Goal: Transaction & Acquisition: Purchase product/service

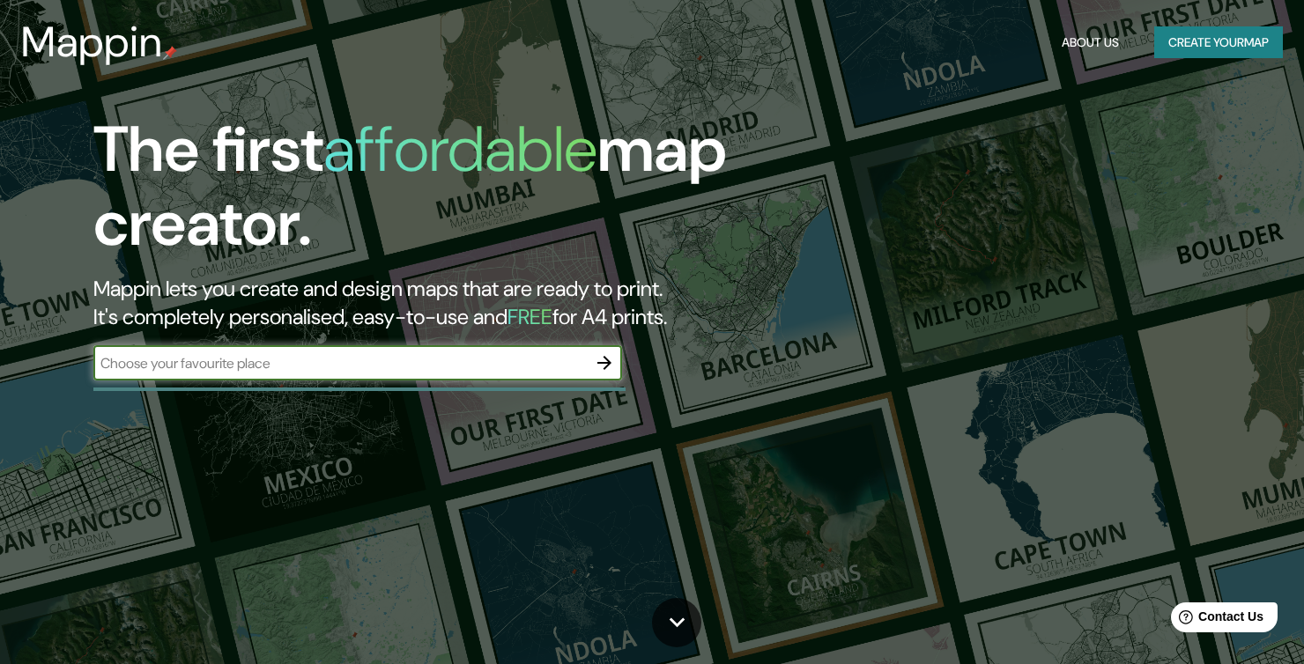
click at [609, 354] on icon "button" at bounding box center [604, 362] width 21 height 21
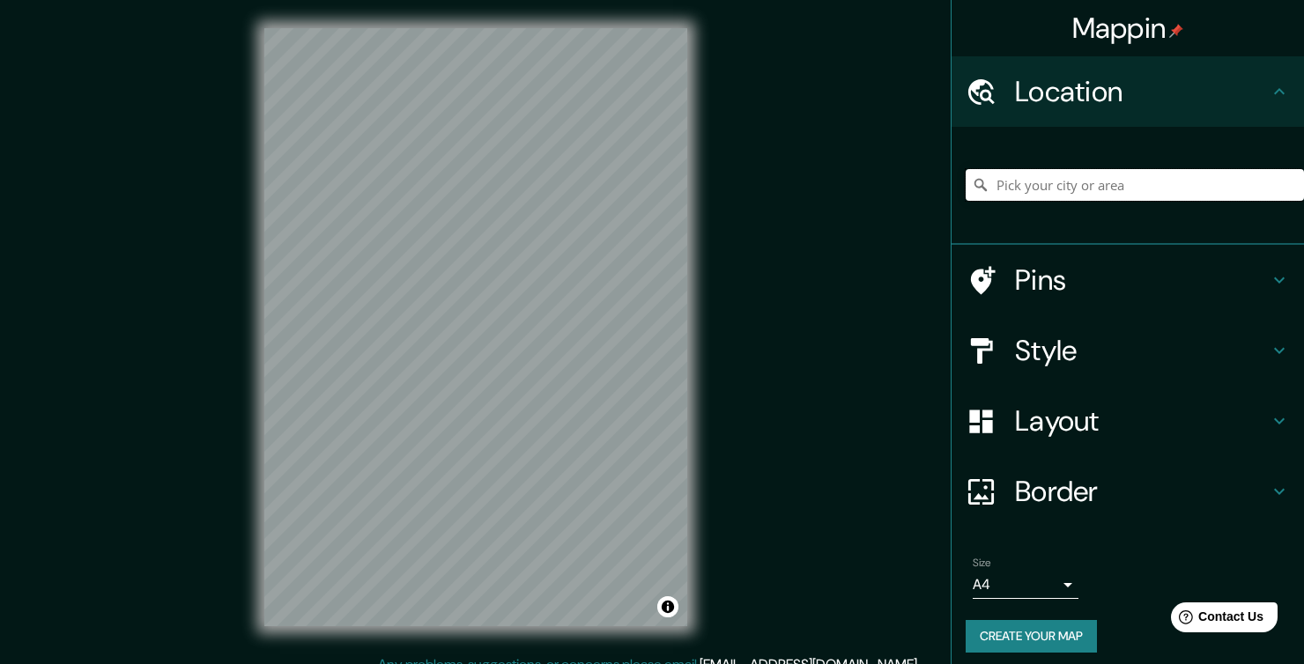
click at [1100, 186] on input "Pick your city or area" at bounding box center [1135, 185] width 338 height 32
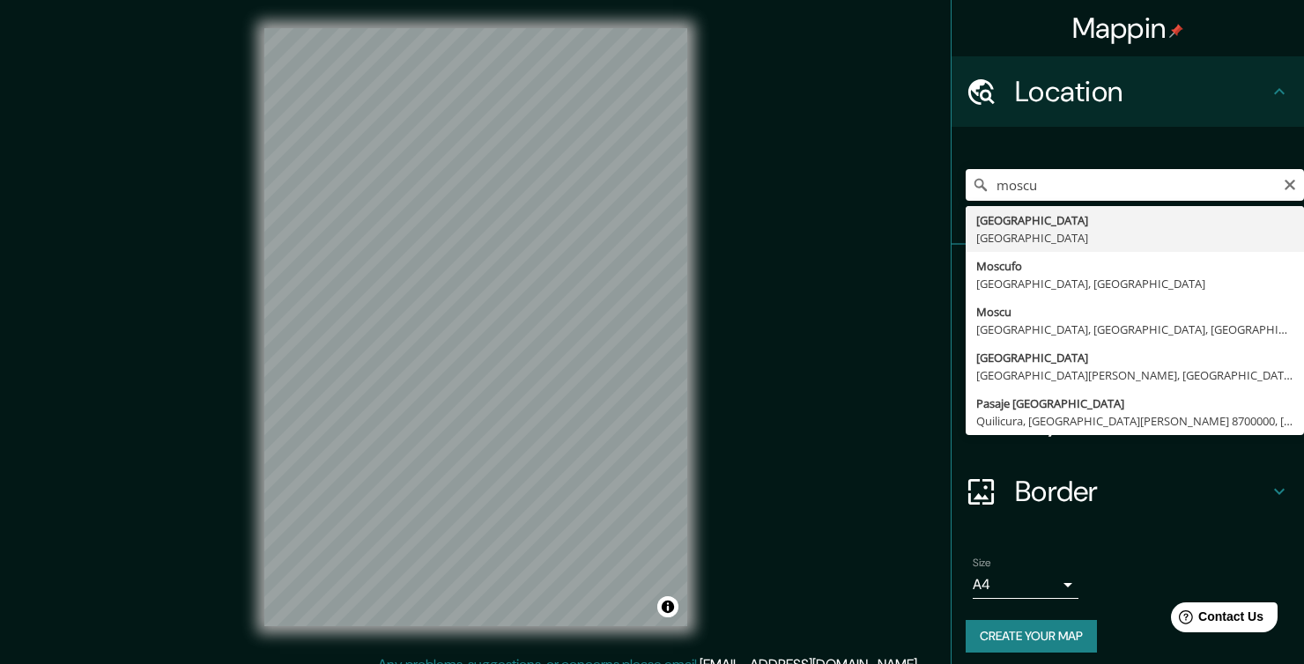
type input "[GEOGRAPHIC_DATA], [GEOGRAPHIC_DATA]"
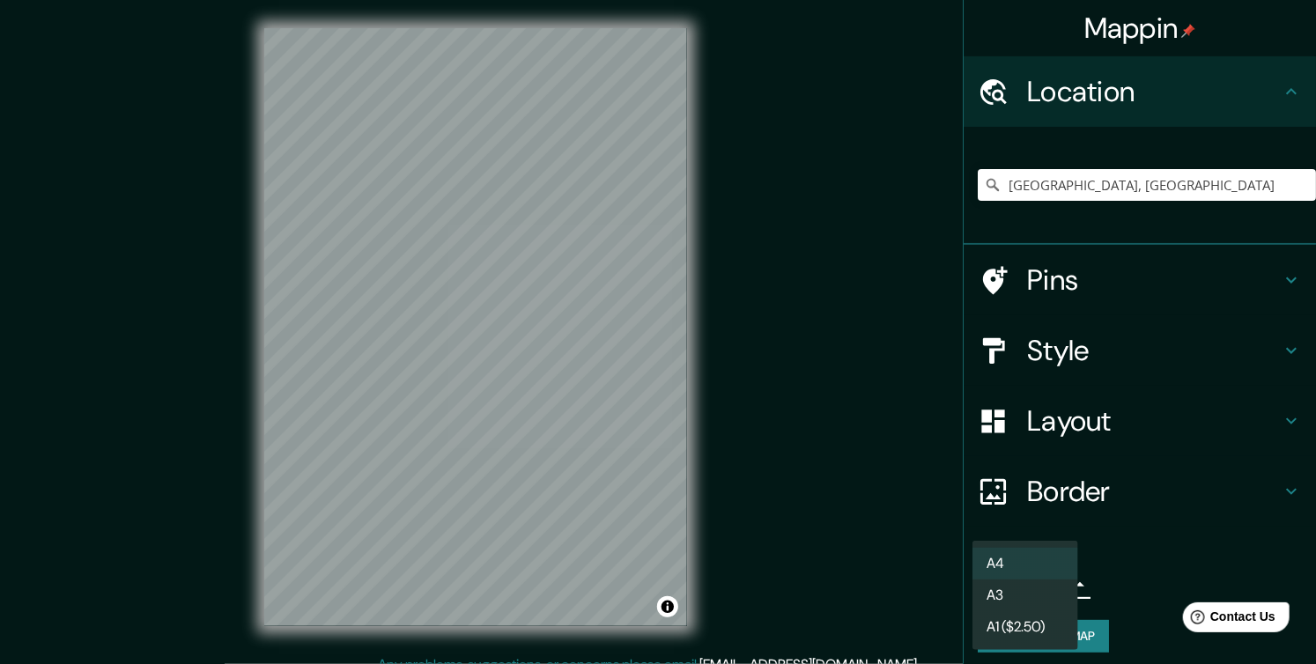
click at [1034, 583] on body "Mappin Location [GEOGRAPHIC_DATA], [GEOGRAPHIC_DATA] Pins Style Layout Border C…" at bounding box center [658, 332] width 1316 height 664
click at [1056, 598] on li "A3" at bounding box center [1026, 596] width 106 height 32
type input "a4"
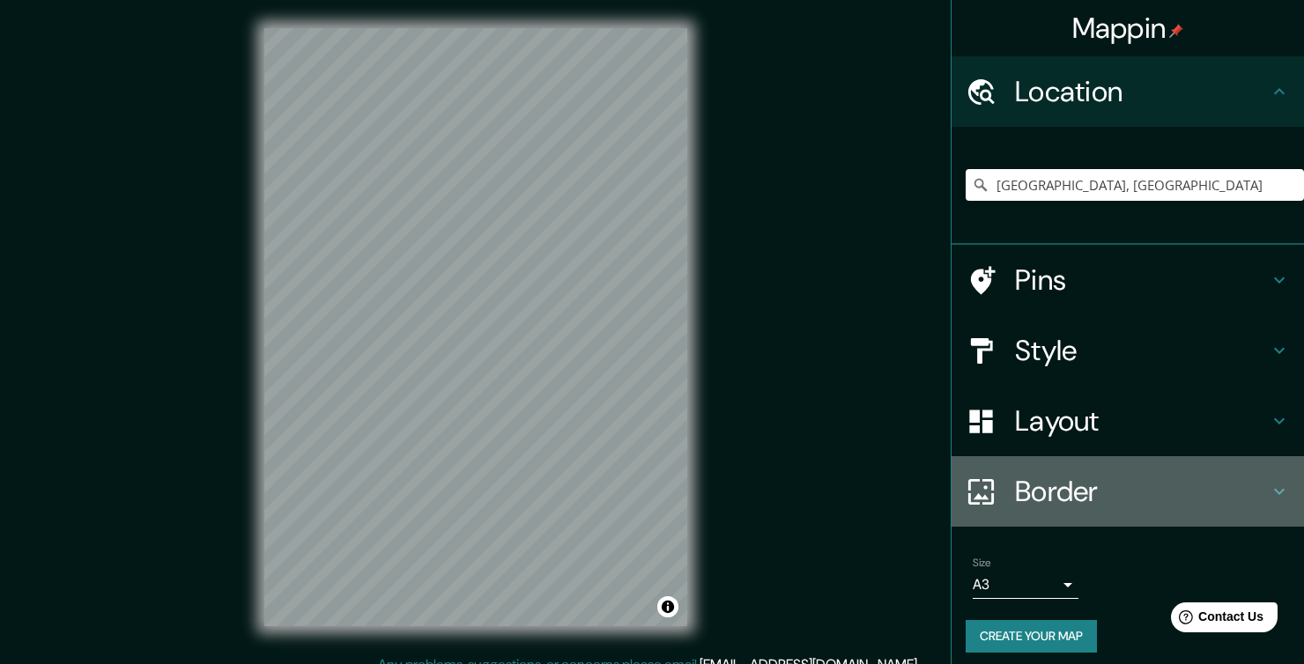
click at [1105, 501] on h4 "Border" at bounding box center [1142, 491] width 254 height 35
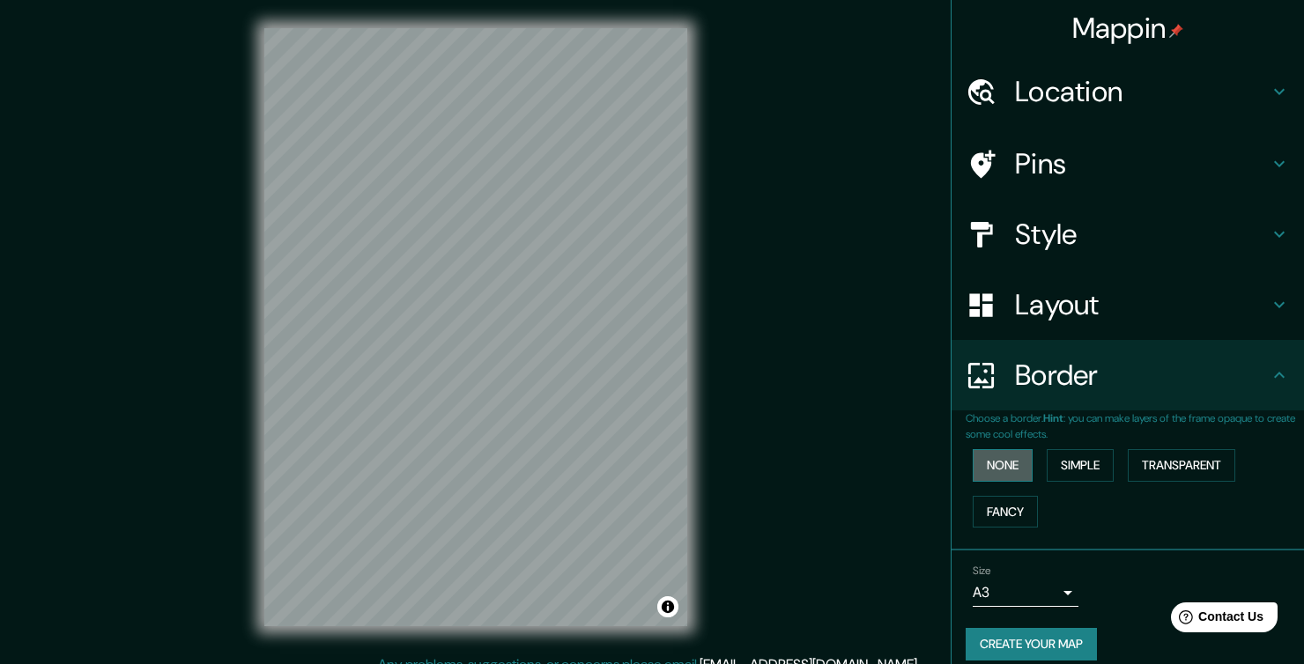
click at [1001, 461] on button "None" at bounding box center [1003, 465] width 60 height 33
click at [1115, 306] on h4 "Layout" at bounding box center [1142, 304] width 254 height 35
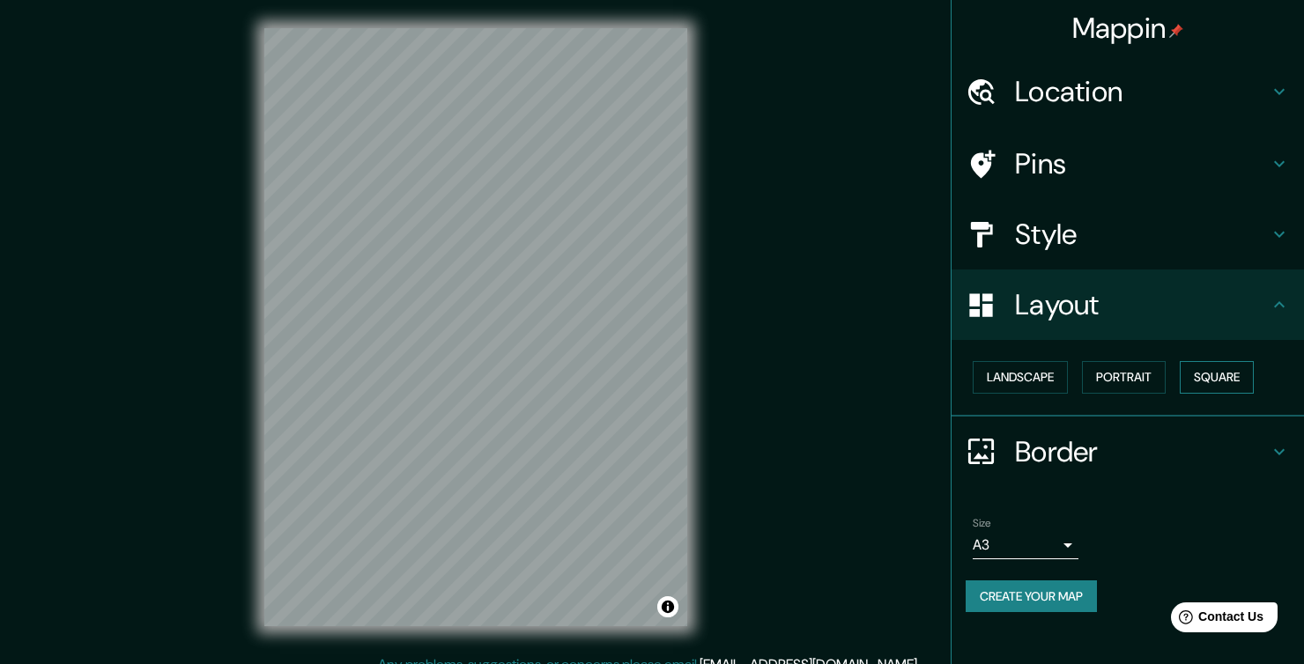
click at [1194, 367] on button "Square" at bounding box center [1217, 377] width 74 height 33
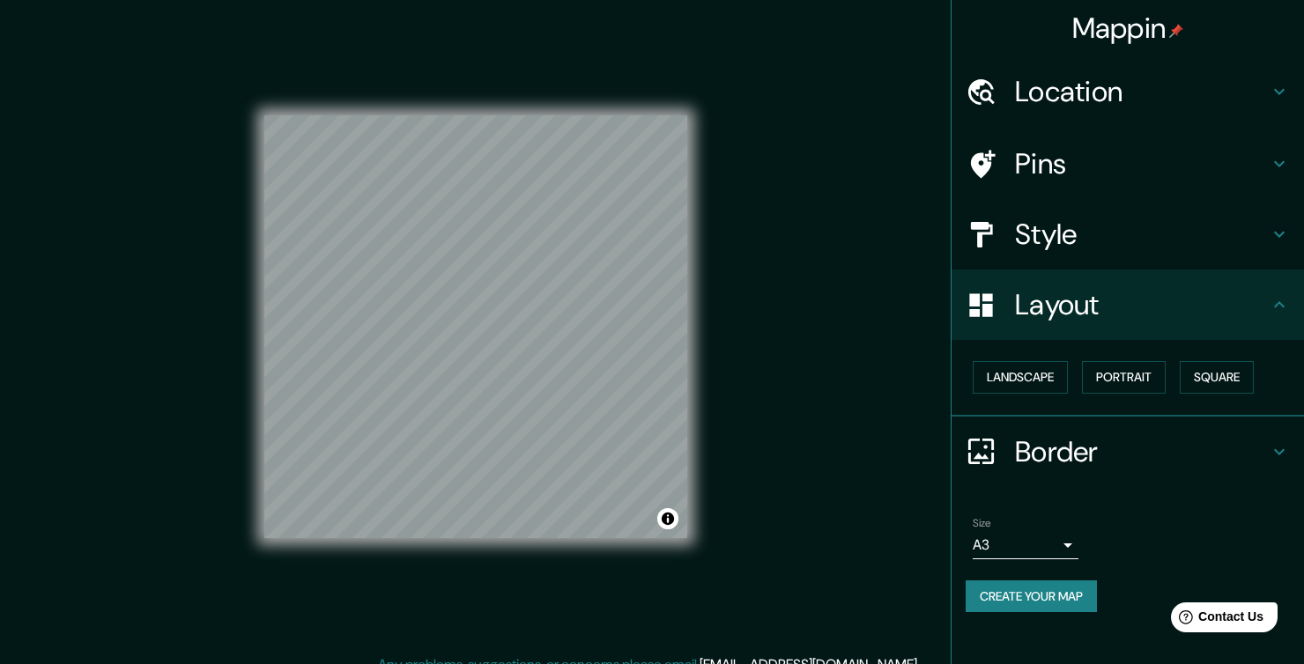
click at [1125, 240] on h4 "Style" at bounding box center [1142, 234] width 254 height 35
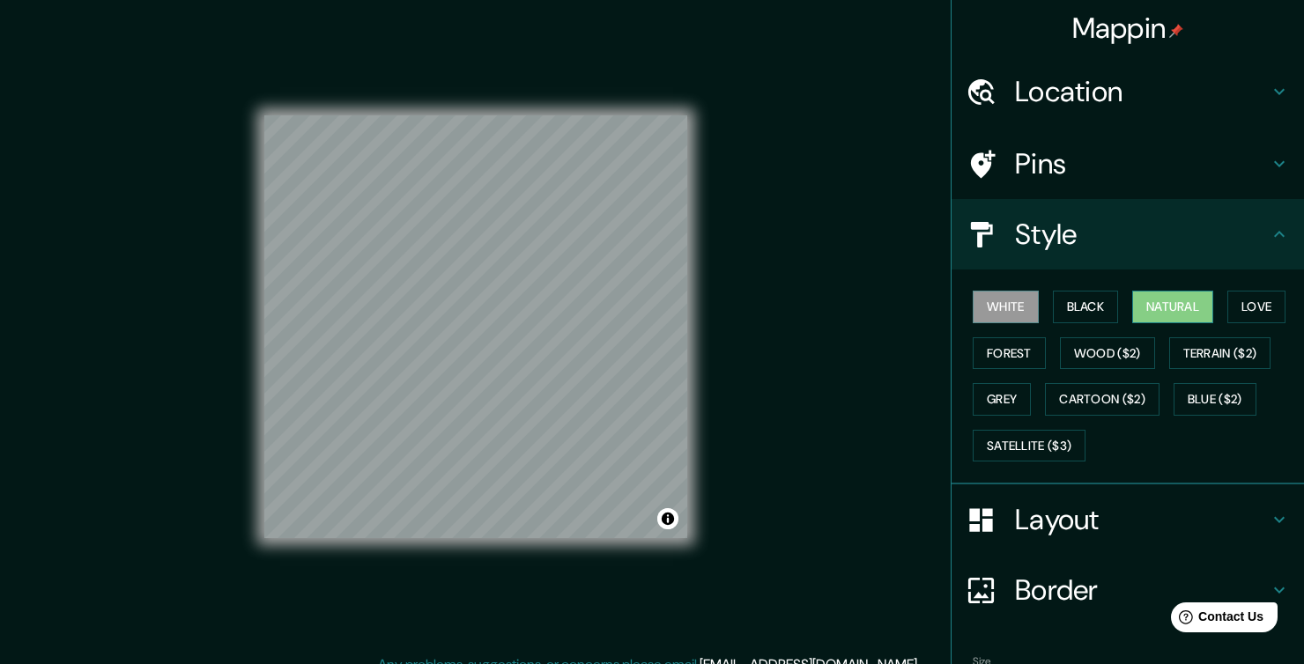
click at [1182, 299] on button "Natural" at bounding box center [1172, 307] width 81 height 33
click at [992, 389] on button "Grey" at bounding box center [1002, 399] width 58 height 33
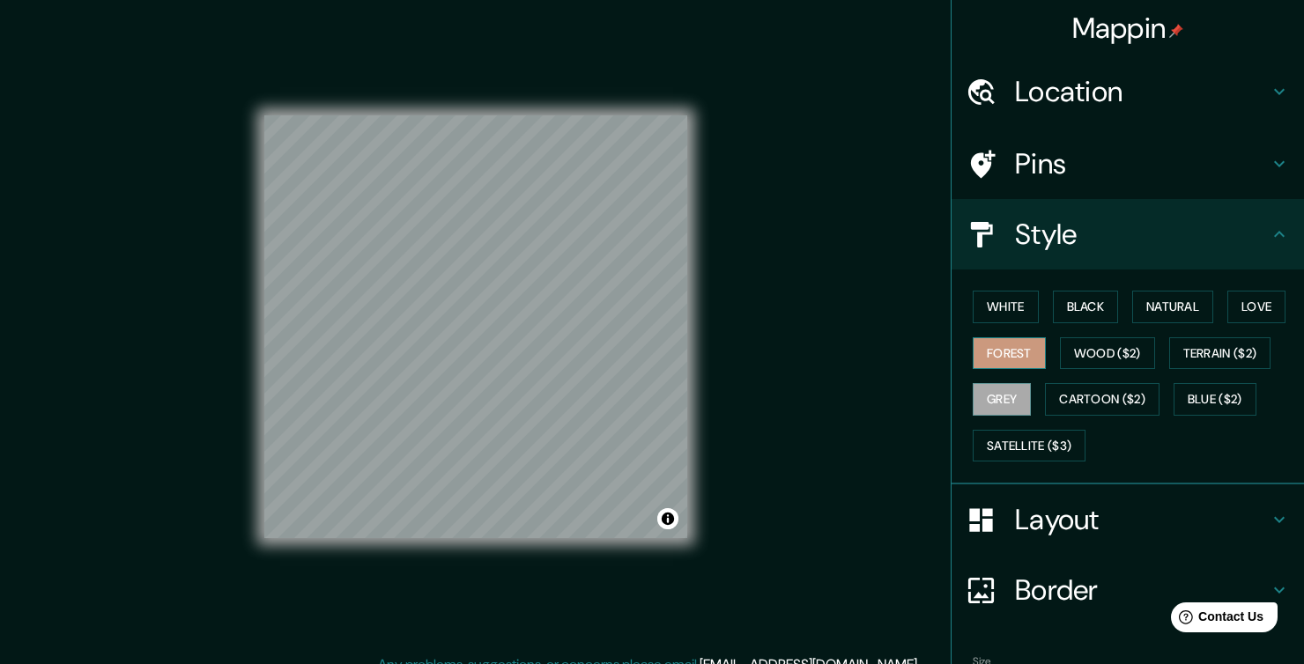
click at [996, 345] on button "Forest" at bounding box center [1009, 353] width 73 height 33
click at [1239, 306] on button "Love" at bounding box center [1256, 307] width 58 height 33
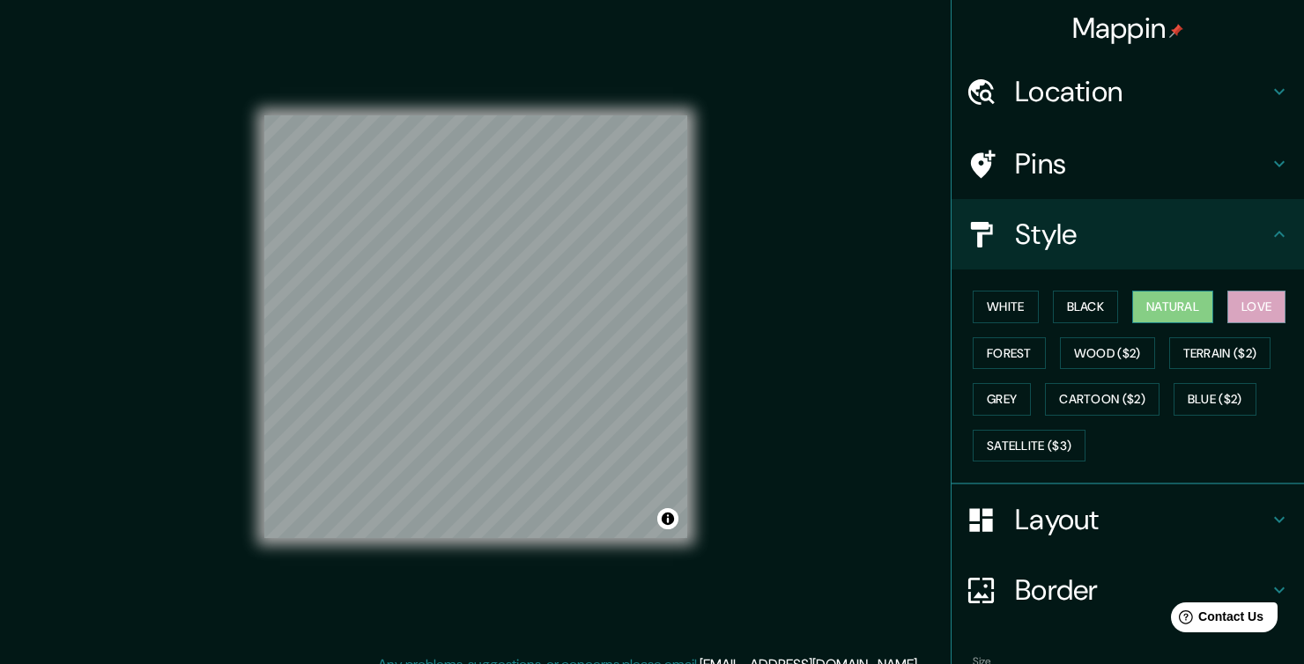
click at [1145, 299] on button "Natural" at bounding box center [1172, 307] width 81 height 33
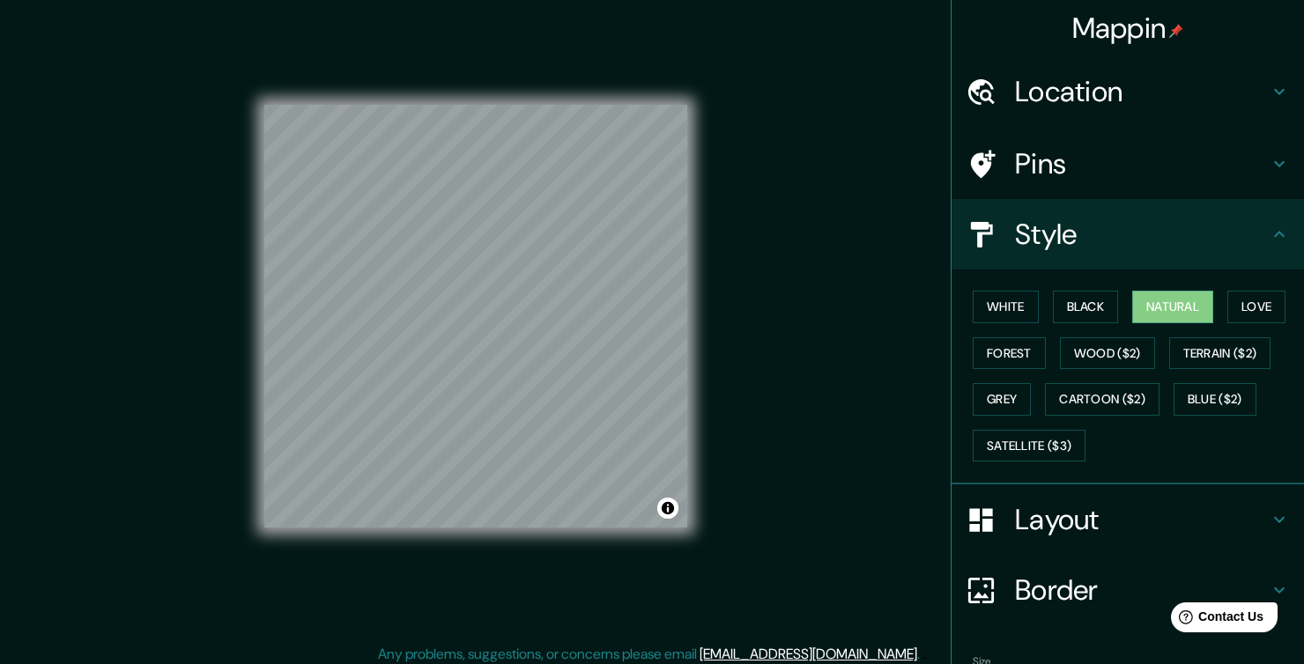
scroll to position [14, 0]
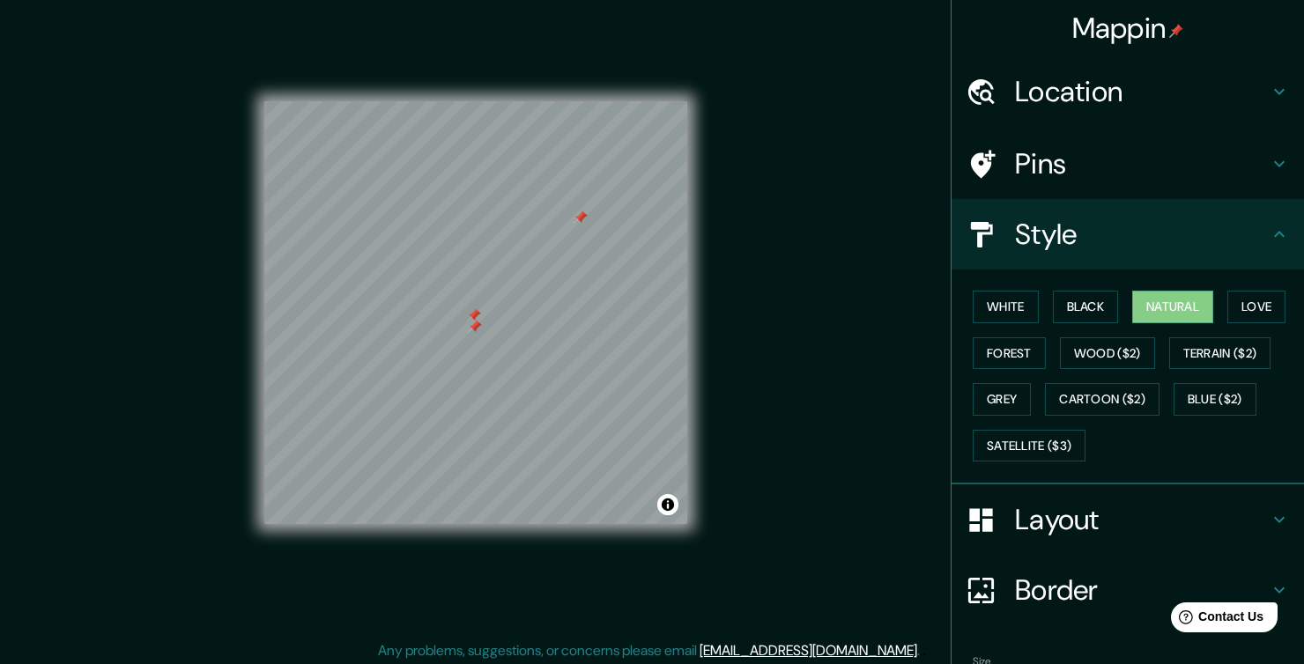
click at [582, 220] on div at bounding box center [581, 218] width 14 height 14
click at [478, 329] on div at bounding box center [475, 327] width 14 height 14
